Goal: Transaction & Acquisition: Download file/media

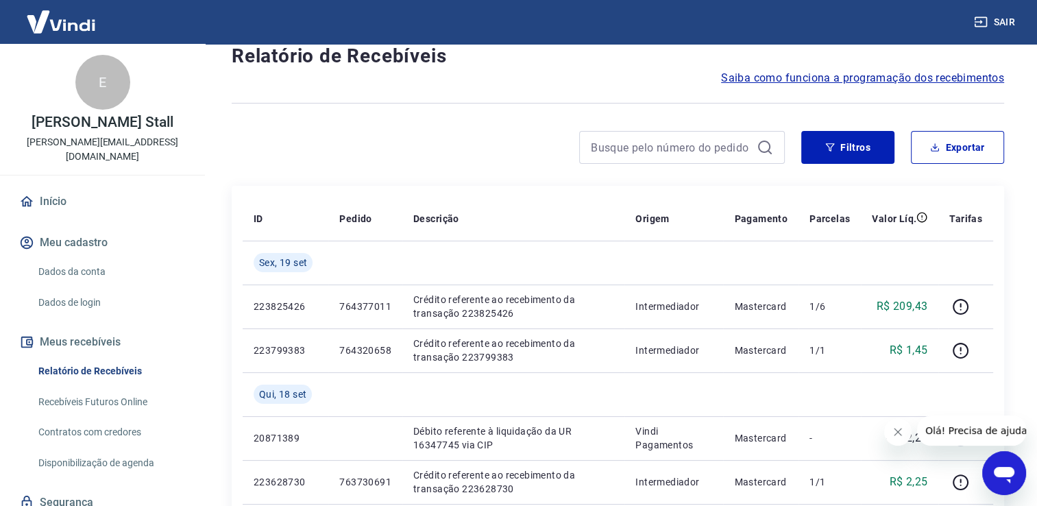
scroll to position [44, 0]
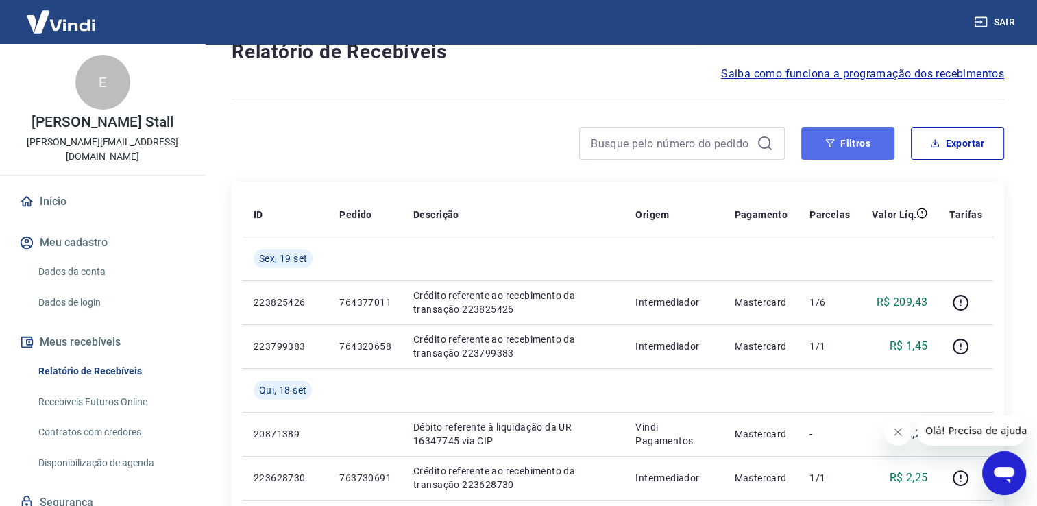
click at [838, 149] on button "Filtros" at bounding box center [847, 143] width 93 height 33
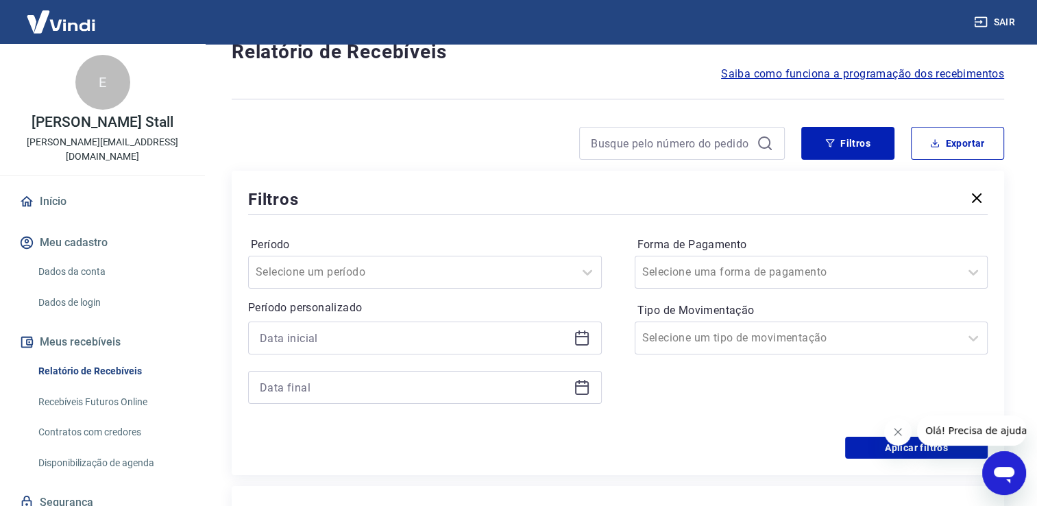
click at [579, 341] on icon at bounding box center [582, 338] width 16 height 16
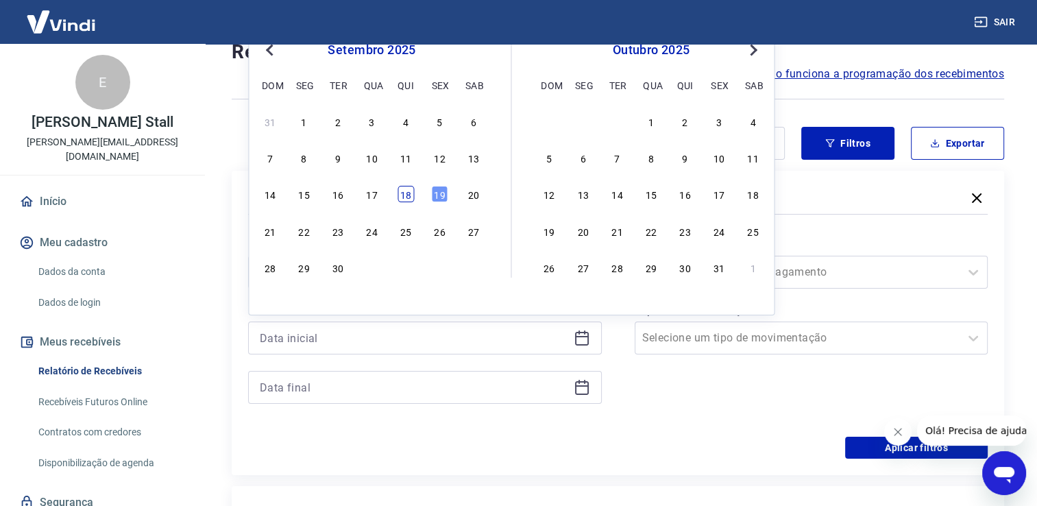
click at [407, 197] on div "18" at bounding box center [406, 194] width 16 height 16
type input "[DATE]"
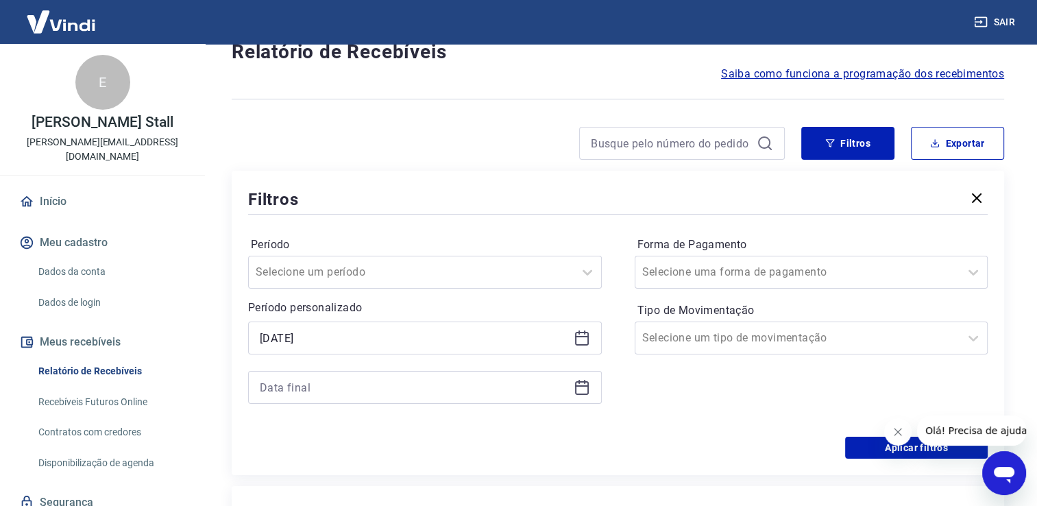
click at [582, 386] on icon at bounding box center [582, 385] width 14 height 1
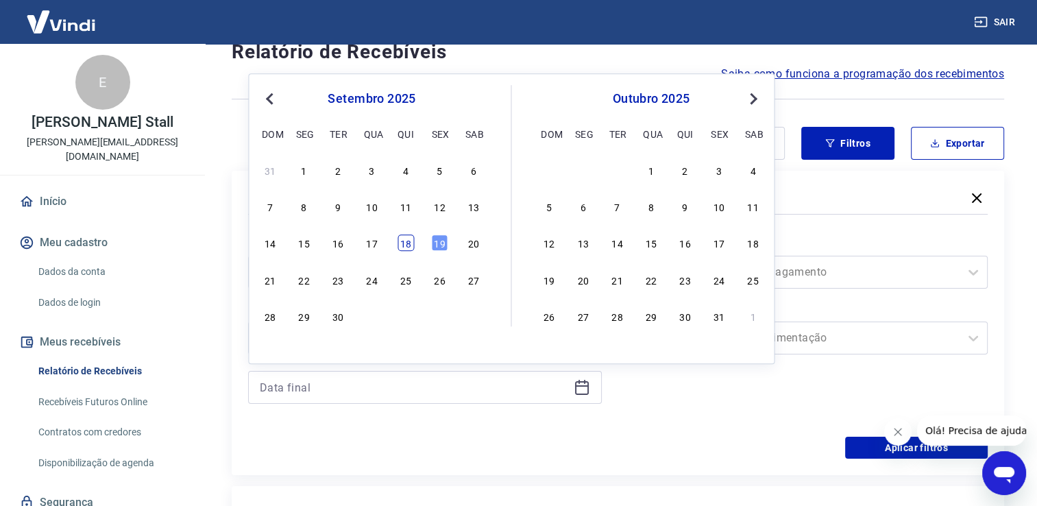
click at [406, 246] on div "18" at bounding box center [406, 243] width 16 height 16
type input "[DATE]"
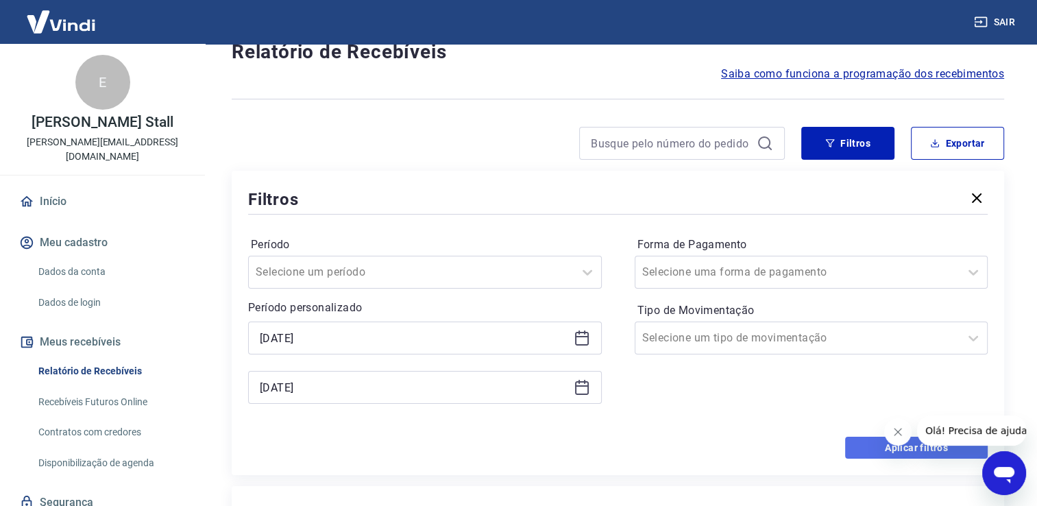
click at [878, 455] on button "Aplicar filtros" at bounding box center [916, 448] width 143 height 22
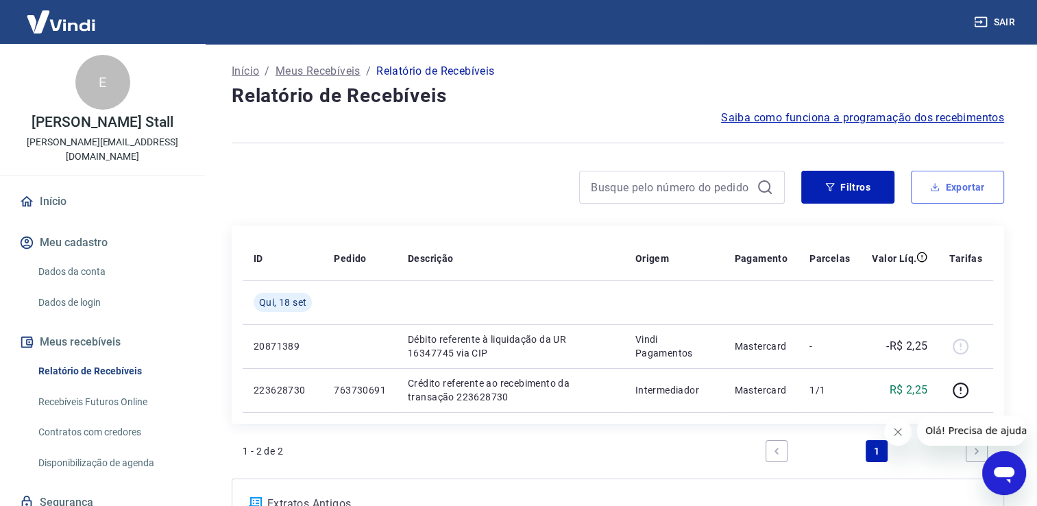
click at [938, 188] on icon "button" at bounding box center [935, 187] width 10 height 10
type input "[DATE]"
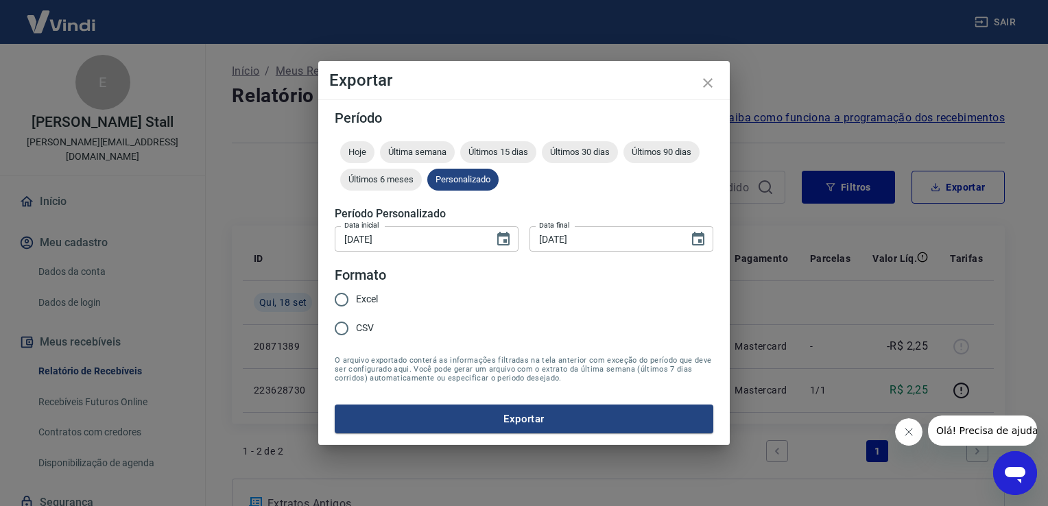
click at [340, 330] on input "CSV" at bounding box center [341, 328] width 29 height 29
radio input "true"
click at [485, 422] on button "Exportar" at bounding box center [524, 418] width 378 height 29
